Goal: Task Accomplishment & Management: Use online tool/utility

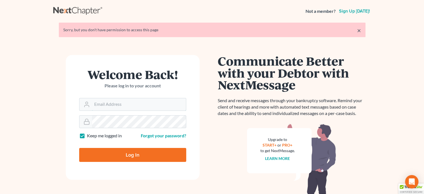
type input "[PERSON_NAME][EMAIL_ADDRESS][DOMAIN_NAME]"
click at [167, 150] on input "Log In" at bounding box center [132, 155] width 107 height 14
type input "Thinking..."
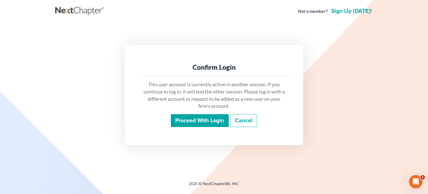
click at [188, 119] on input "Proceed with login" at bounding box center [200, 120] width 58 height 13
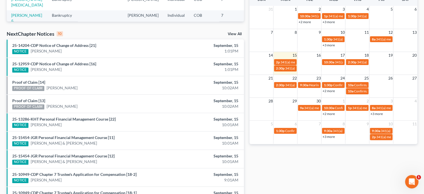
scroll to position [139, 0]
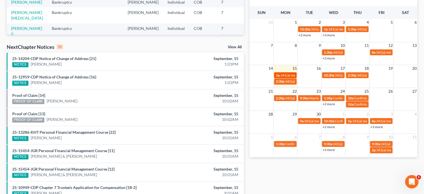
click at [288, 75] on span "341(a) meeting for [PERSON_NAME] & [PERSON_NAME]" at bounding box center [321, 75] width 83 height 4
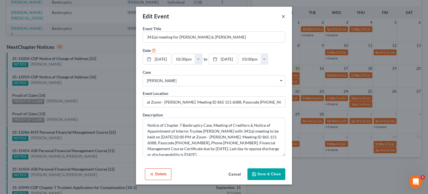
click at [283, 15] on button "×" at bounding box center [284, 16] width 4 height 7
